Goal: Information Seeking & Learning: Find specific page/section

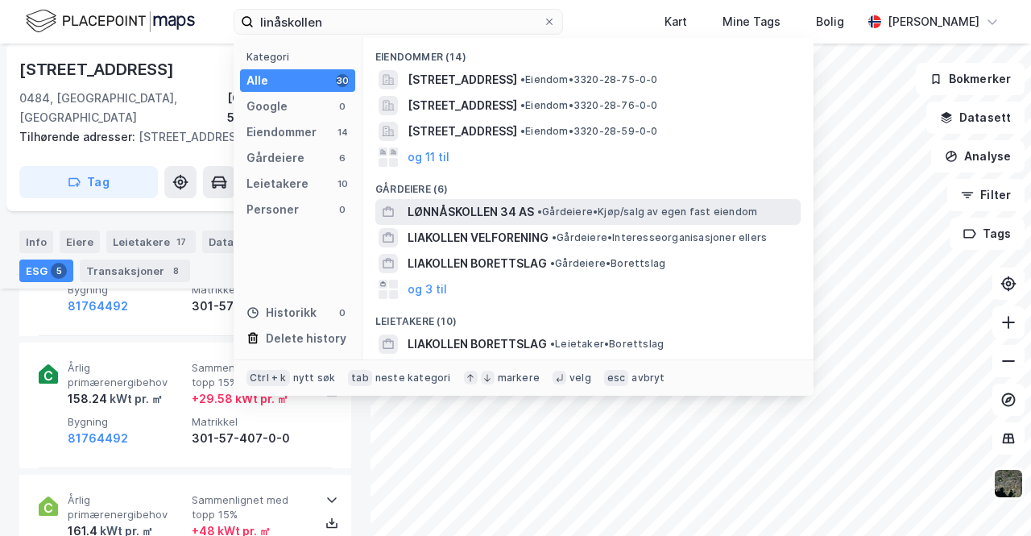
scroll to position [74, 0]
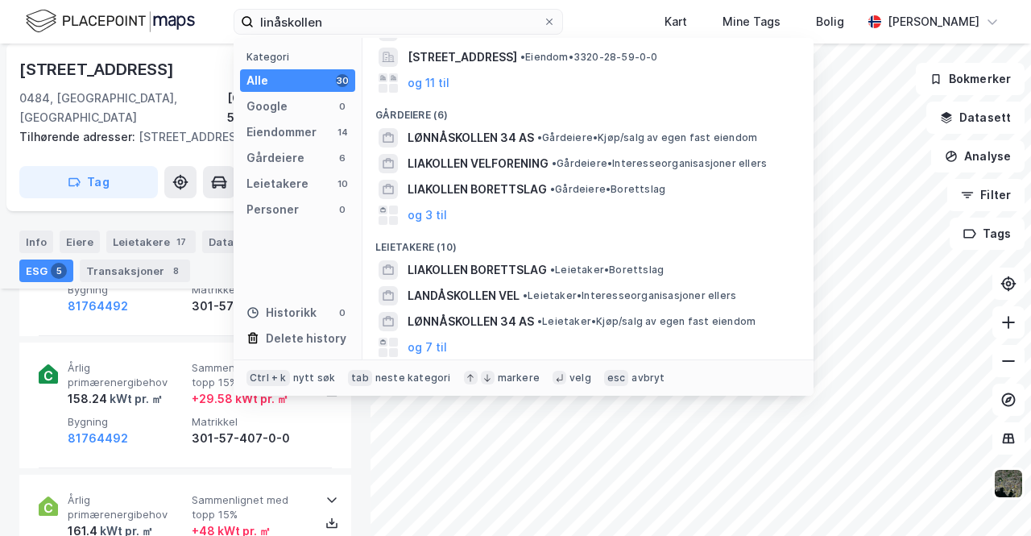
drag, startPoint x: 338, startPoint y: 27, endPoint x: 0, endPoint y: 28, distance: 338.3
click at [49, 28] on div "linåskollen Kategori Alle 30 Google 0 Eiendommer 14 Gårdeiere 6 Leietakere 10 P…" at bounding box center [515, 21] width 1031 height 43
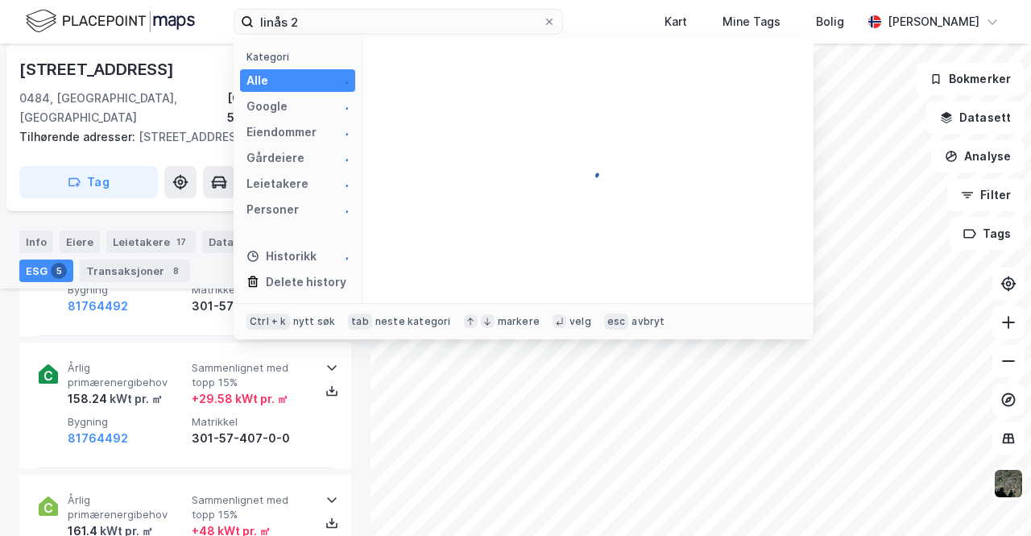
scroll to position [0, 0]
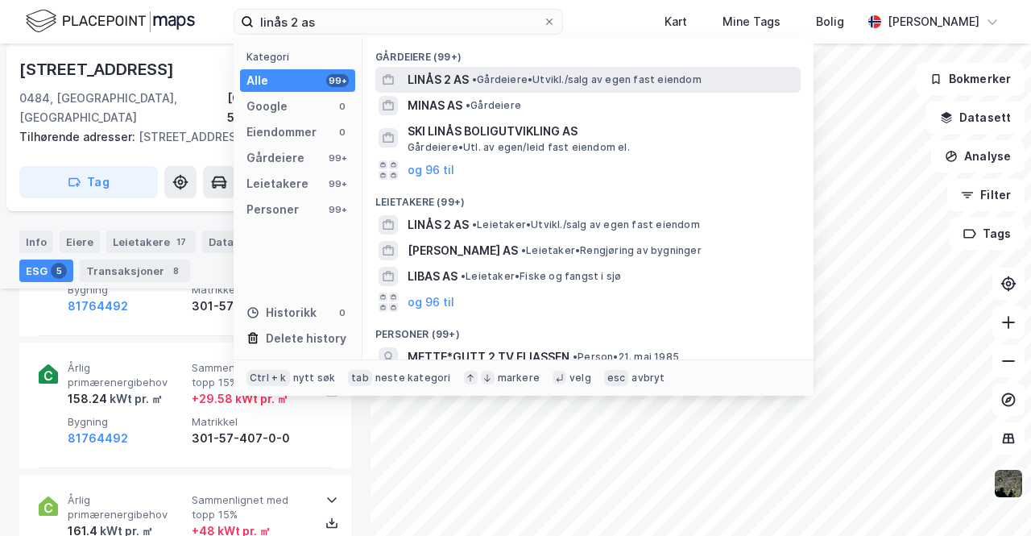
type input "linås 2 as"
click at [445, 79] on span "LINÅS 2 AS" at bounding box center [438, 79] width 61 height 19
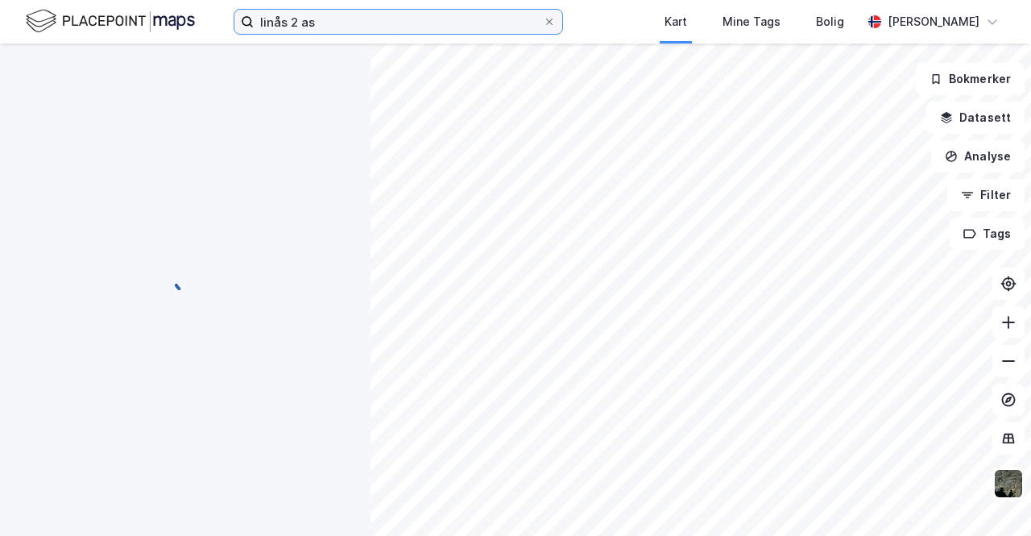
click at [375, 30] on input "linås 2 as" at bounding box center [398, 22] width 289 height 24
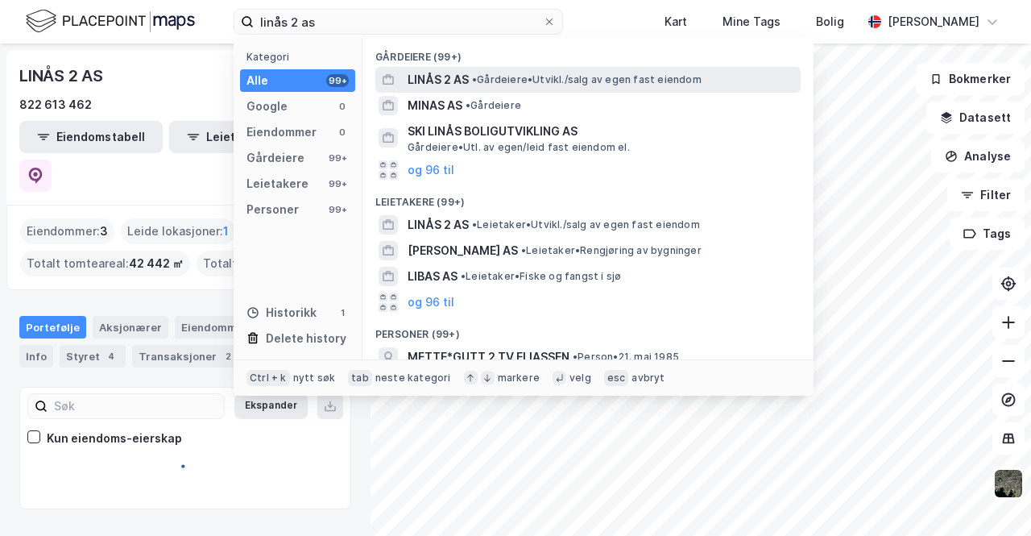
click at [427, 81] on span "LINÅS 2 AS" at bounding box center [438, 79] width 61 height 19
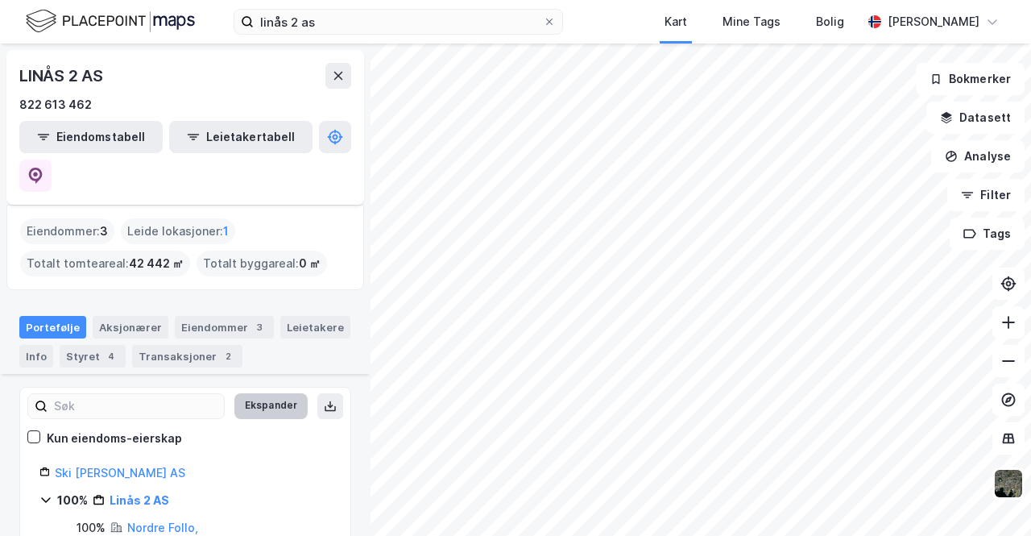
scroll to position [113, 0]
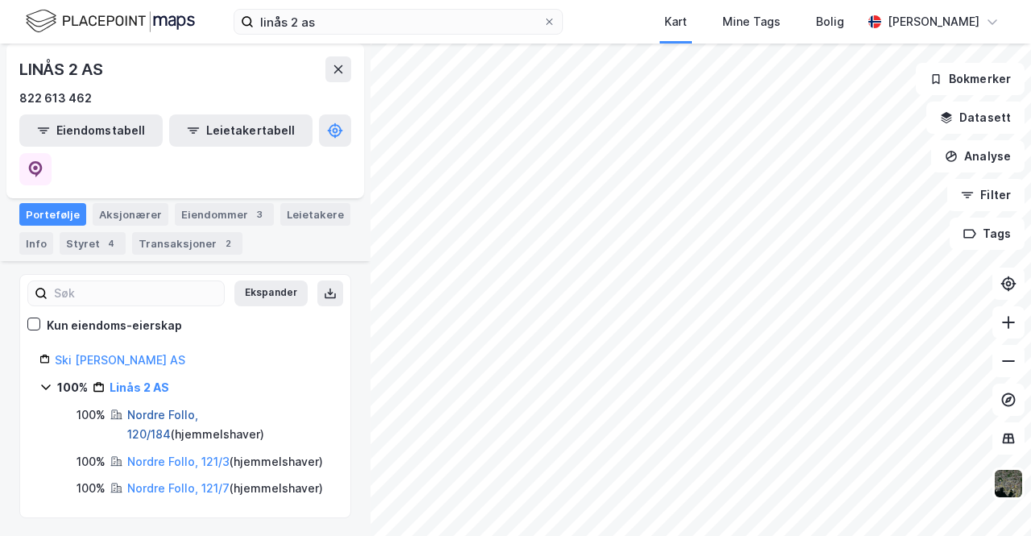
click at [174, 408] on link "Nordre Follo, 120/184" at bounding box center [162, 424] width 71 height 33
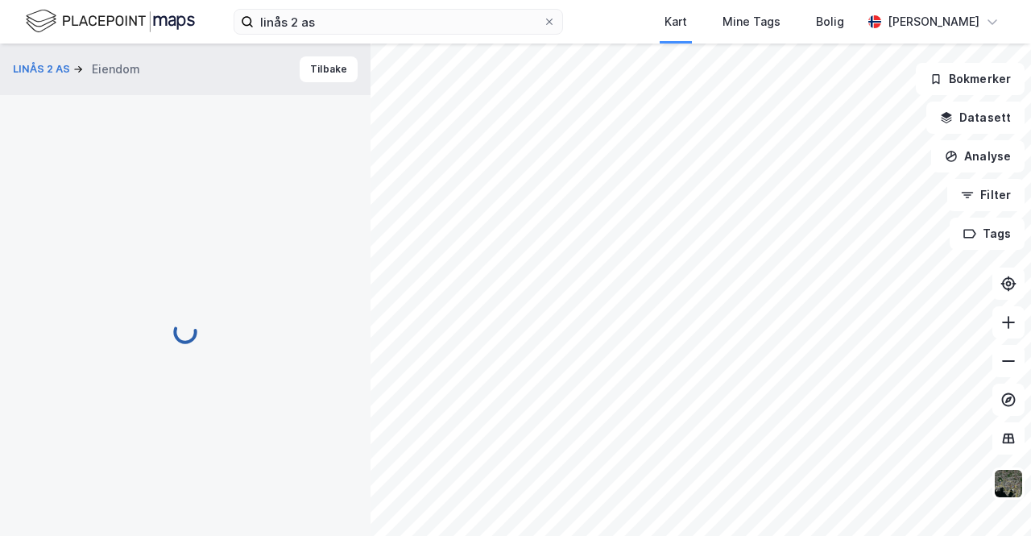
scroll to position [499, 0]
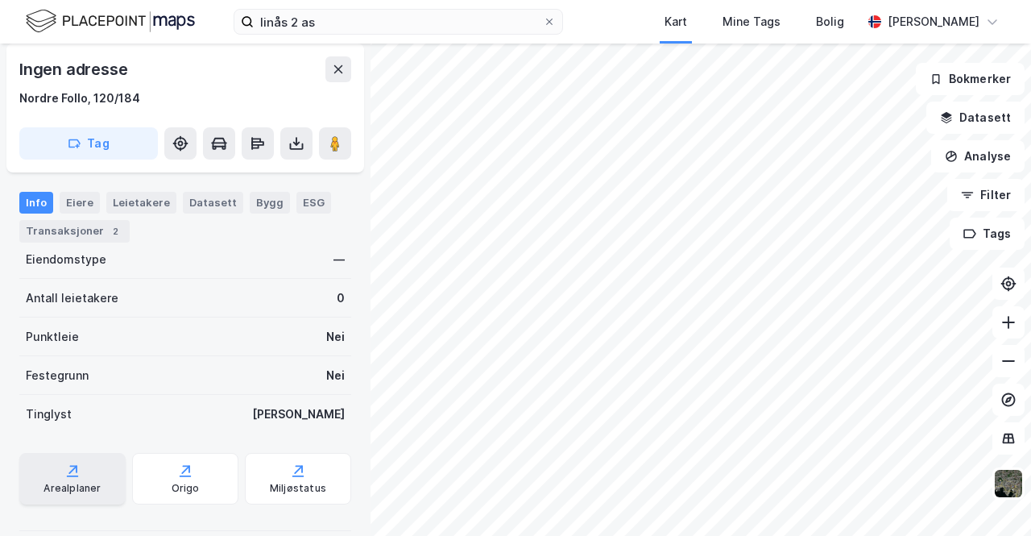
click at [101, 453] on div "Arealplaner" at bounding box center [72, 479] width 106 height 52
